Goal: Task Accomplishment & Management: Complete application form

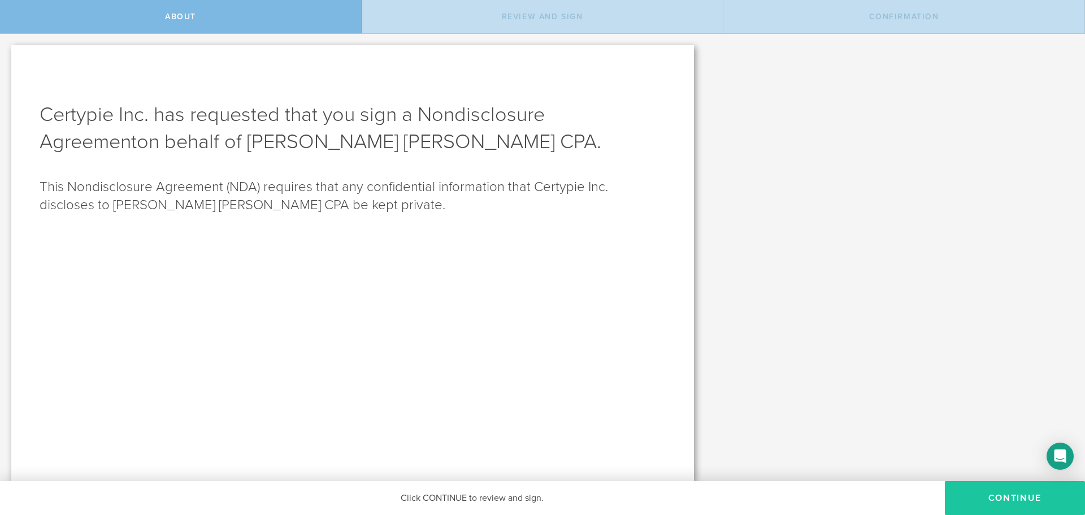
click at [1017, 504] on button "Continue" at bounding box center [1015, 498] width 140 height 34
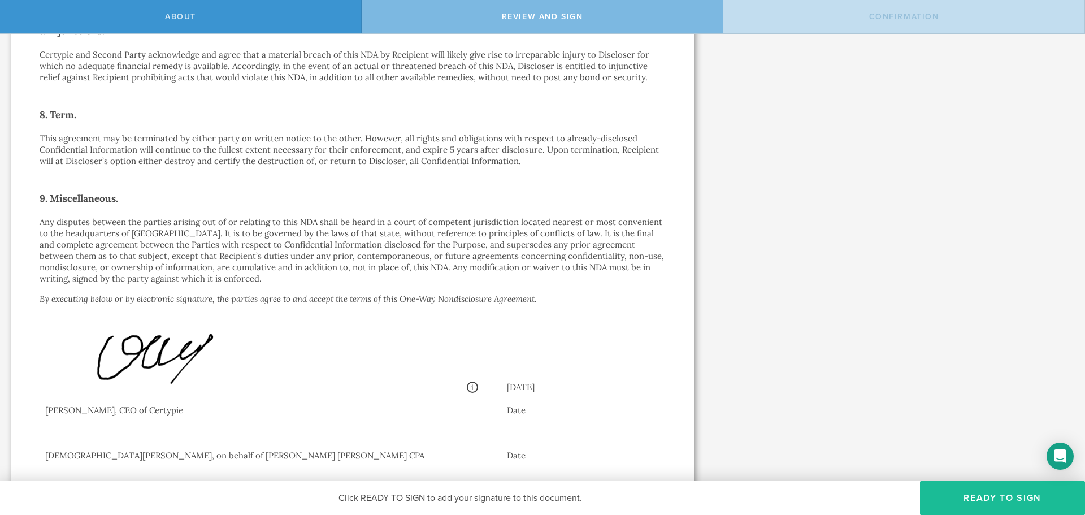
scroll to position [739, 0]
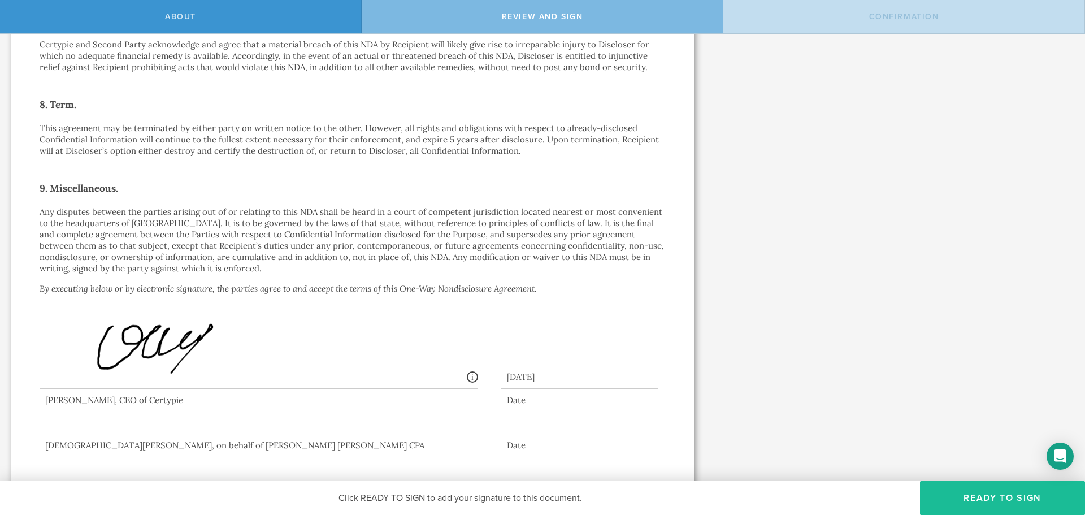
click at [127, 426] on div at bounding box center [353, 414] width 626 height 51
click at [974, 492] on button "Ready to Sign" at bounding box center [1002, 498] width 165 height 34
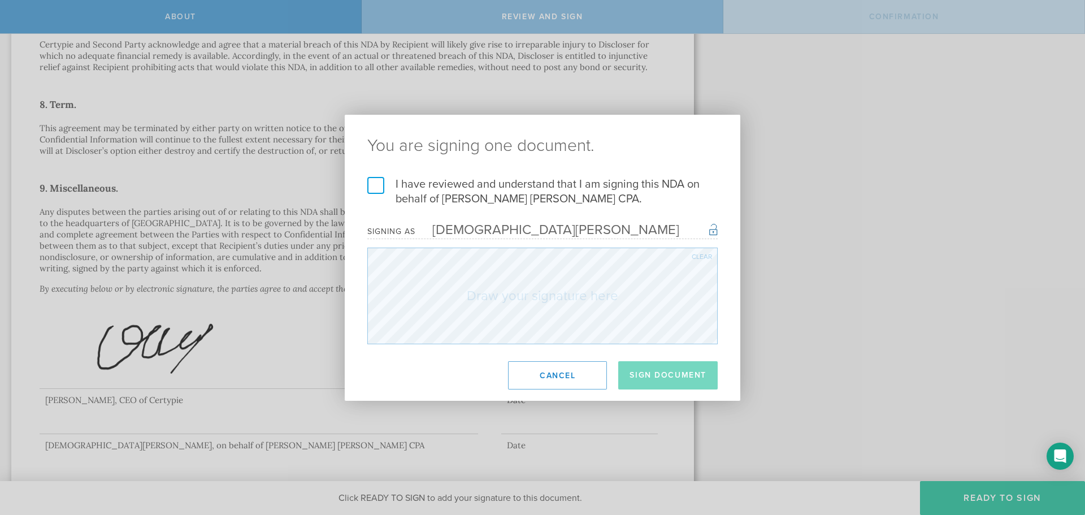
click at [376, 188] on label "I have reviewed and understand that I am signing this NDA on behalf of [PERSON_…" at bounding box center [542, 191] width 350 height 29
click at [0, 0] on input "I have reviewed and understand that I am signing this NDA on behalf of [PERSON_…" at bounding box center [0, 0] width 0 height 0
click at [508, 245] on form "I have reviewed and understand that I am signing this NDA on behalf of [PERSON_…" at bounding box center [542, 260] width 350 height 167
click at [657, 376] on button "Sign Document" at bounding box center [667, 375] width 99 height 28
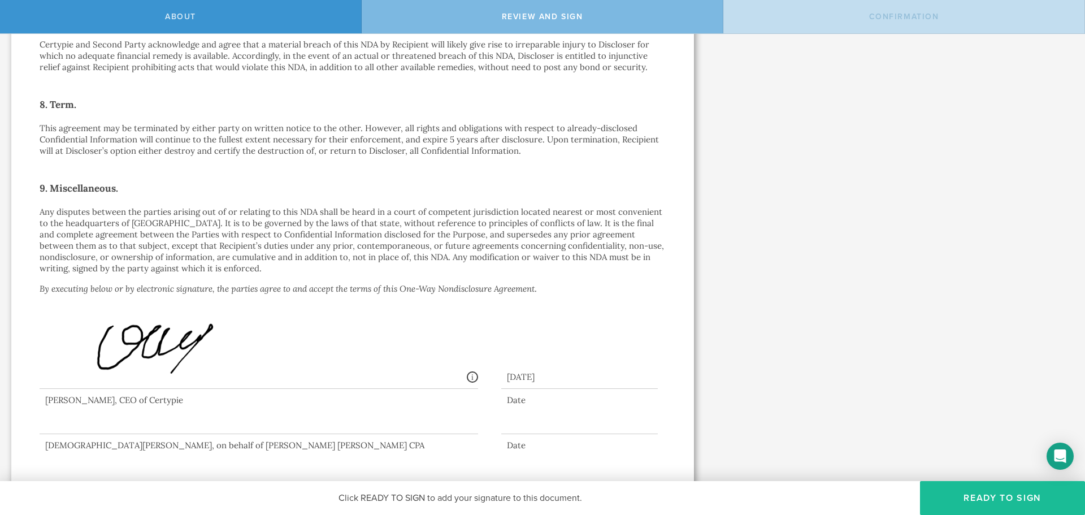
scroll to position [0, 0]
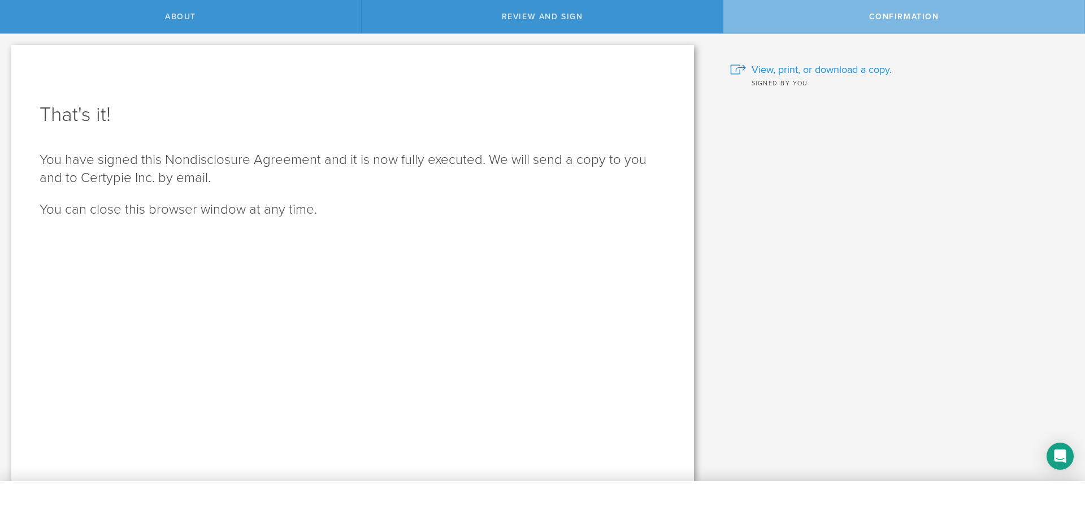
click at [861, 71] on span "View, print, or download a copy." at bounding box center [822, 69] width 140 height 15
